Goal: Download file/media

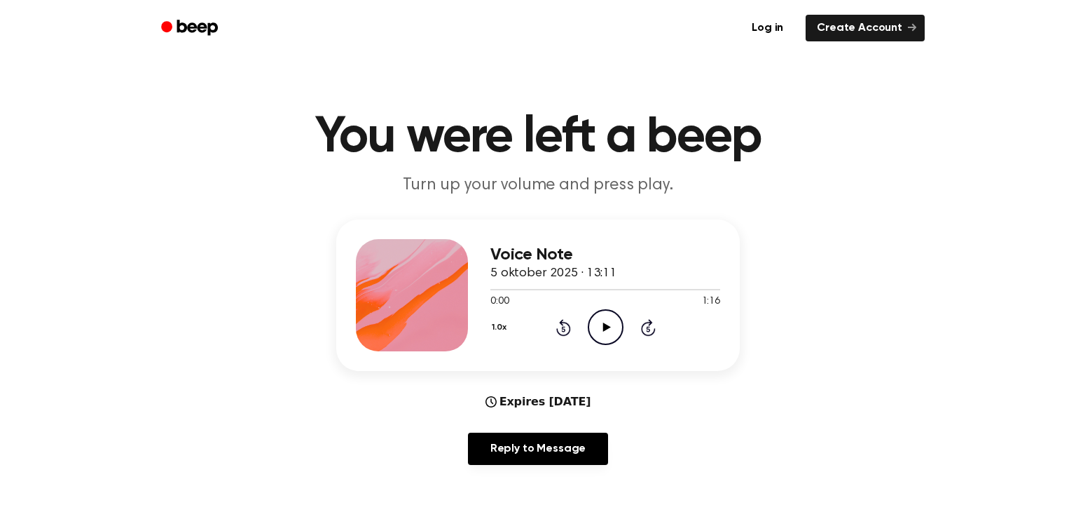
click at [575, 265] on div "Voice Note 5 oktober 2025 · 13:11" at bounding box center [605, 264] width 230 height 38
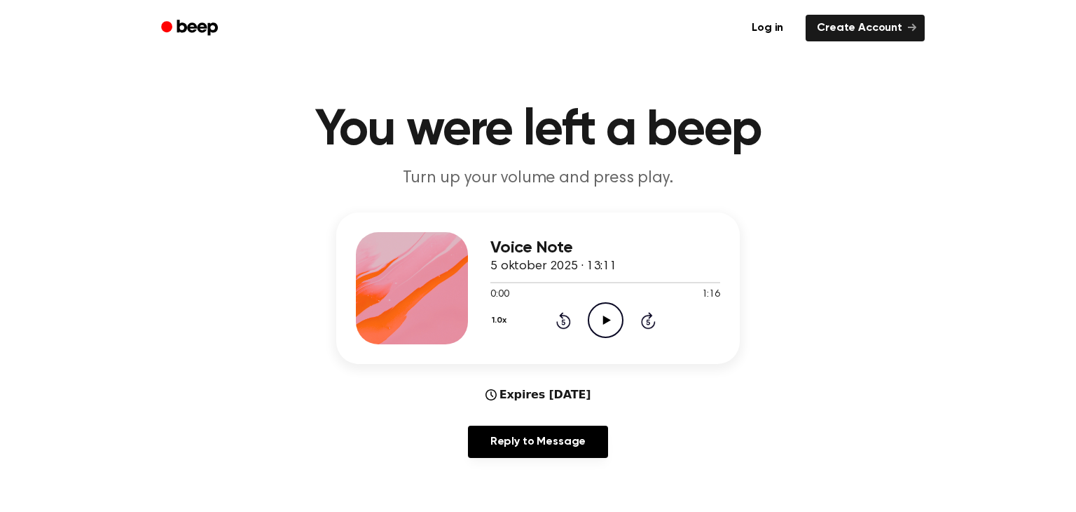
scroll to position [8, 0]
click at [768, 28] on link "Log in" at bounding box center [768, 28] width 60 height 32
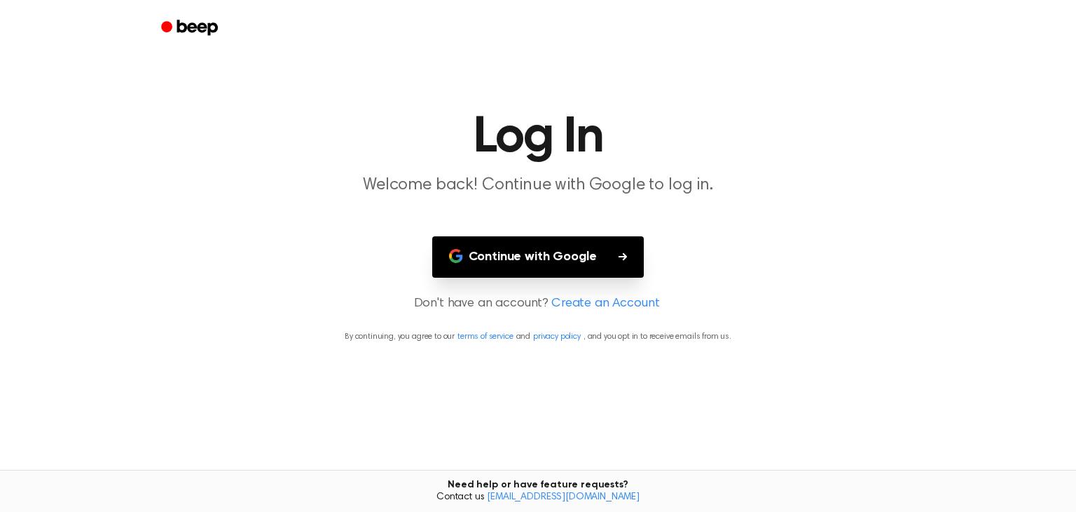
click at [606, 259] on button "Continue with Google" at bounding box center [538, 256] width 212 height 41
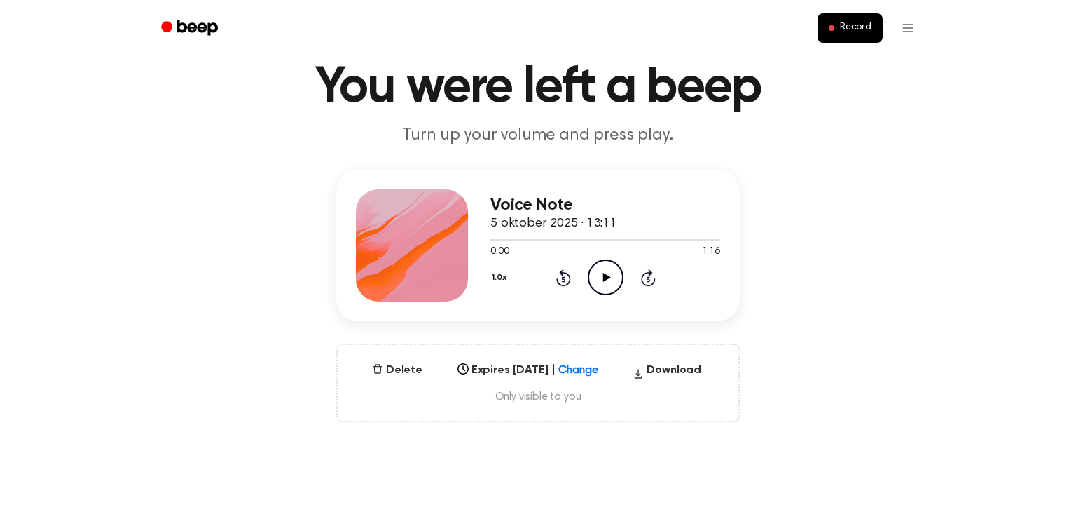
scroll to position [73, 0]
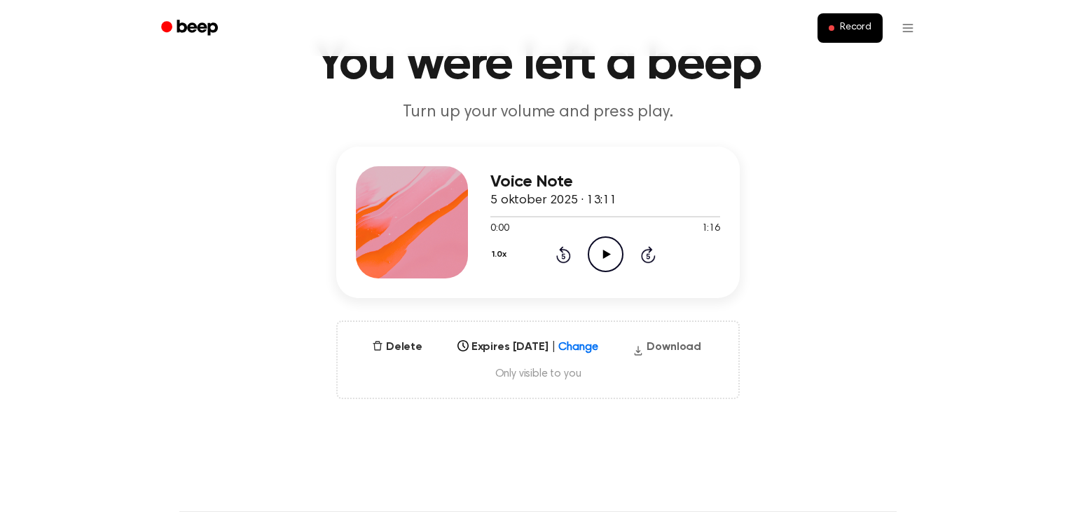
click at [687, 345] on button "Download" at bounding box center [667, 349] width 80 height 22
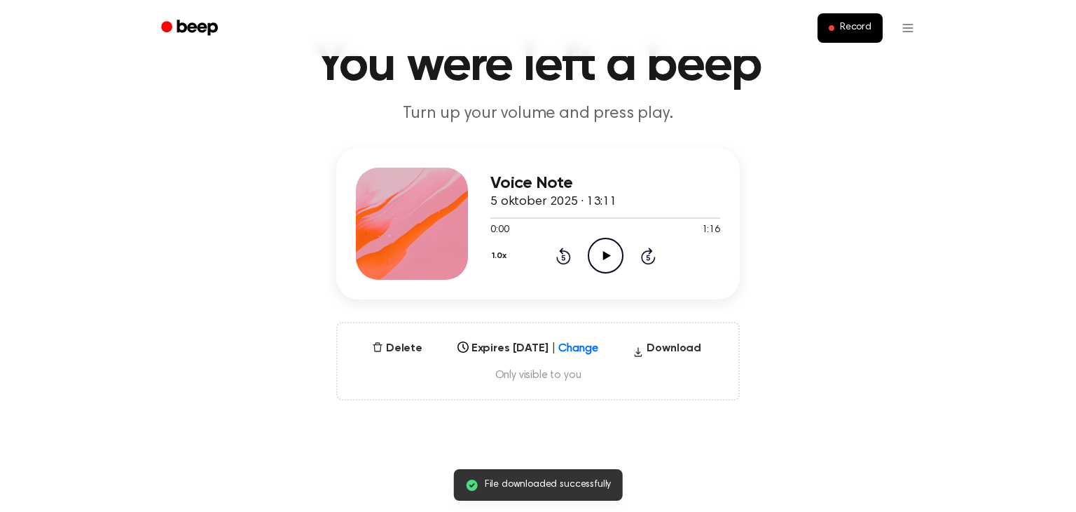
scroll to position [69, 0]
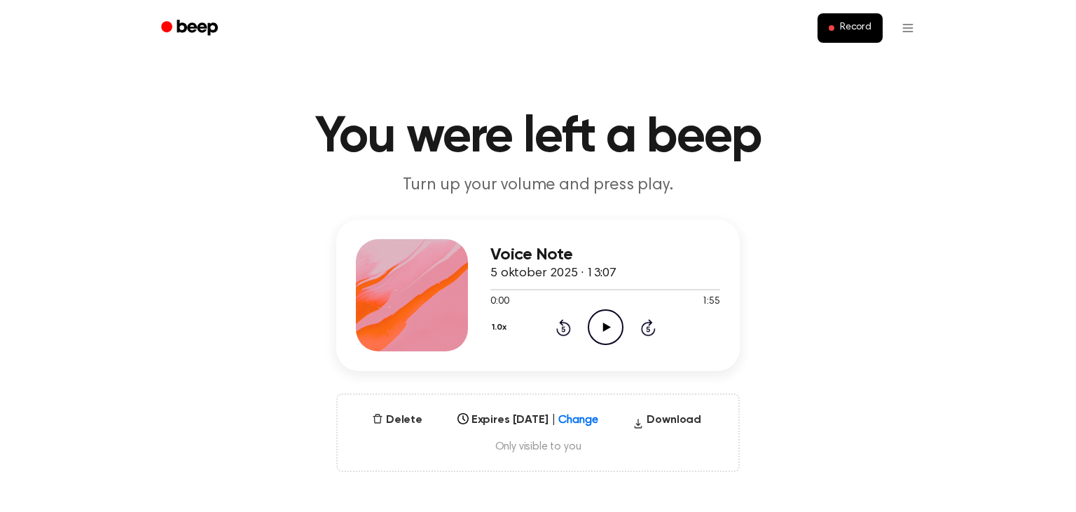
click at [151, 451] on div "Voice Note 5 oktober 2025 · 13:07 0:00 1:55 Your browser does not support the […" at bounding box center [538, 345] width 1043 height 252
click at [678, 418] on button "Download" at bounding box center [667, 422] width 80 height 22
click at [607, 327] on icon at bounding box center [607, 326] width 8 height 9
